Goal: Task Accomplishment & Management: Use online tool/utility

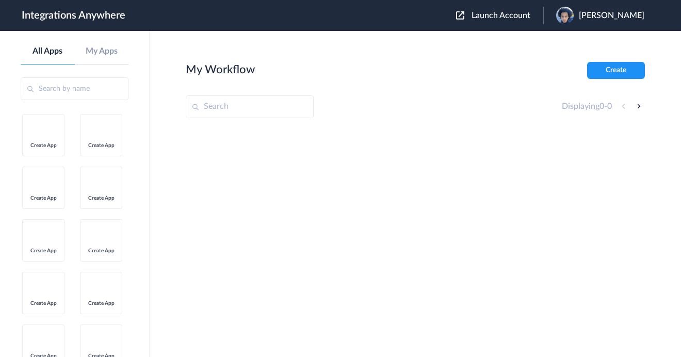
click at [489, 15] on span "Launch Account" at bounding box center [501, 15] width 59 height 8
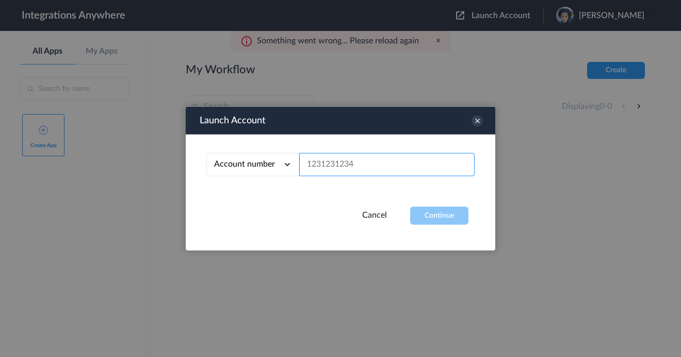
click at [391, 166] on input "text" at bounding box center [387, 164] width 176 height 23
paste input "2525139389"
type input "2525139389"
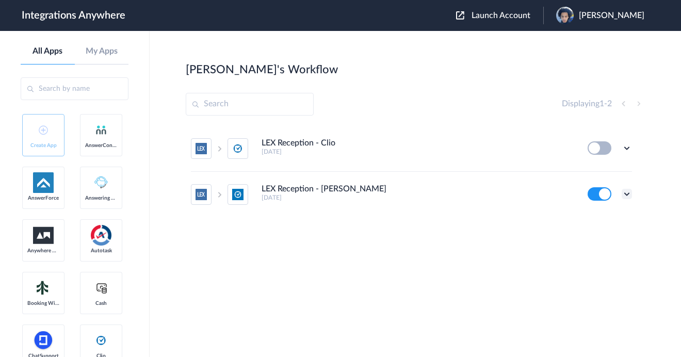
click at [628, 192] on icon at bounding box center [627, 194] width 10 height 10
click at [611, 224] on li "Edit" at bounding box center [598, 218] width 67 height 19
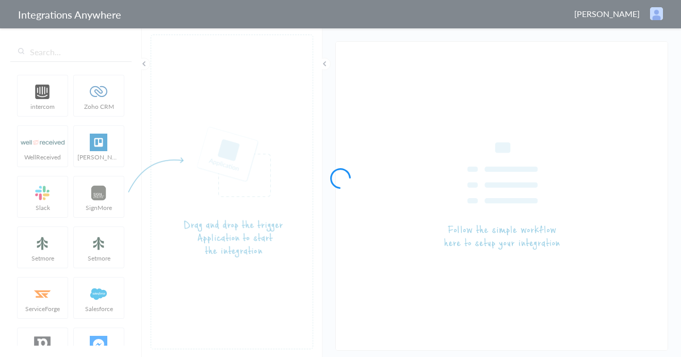
type input "LEX Reception - [PERSON_NAME]"
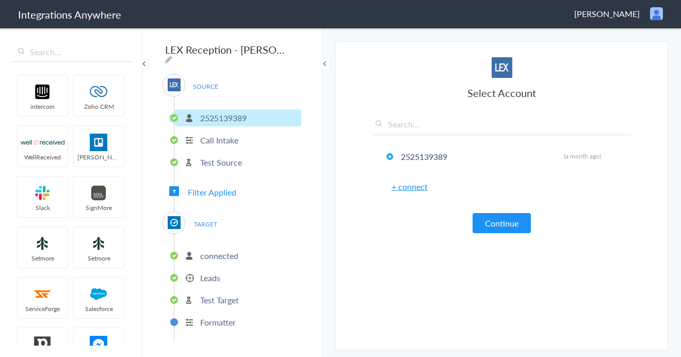
click at [183, 188] on div "SOURCE [PHONE_NUMBER] Call Intake Test Source Filter Applied TARGET connected L…" at bounding box center [232, 207] width 139 height 267
click at [205, 188] on span "Filter Applied" at bounding box center [212, 192] width 49 height 12
